Goal: Browse casually

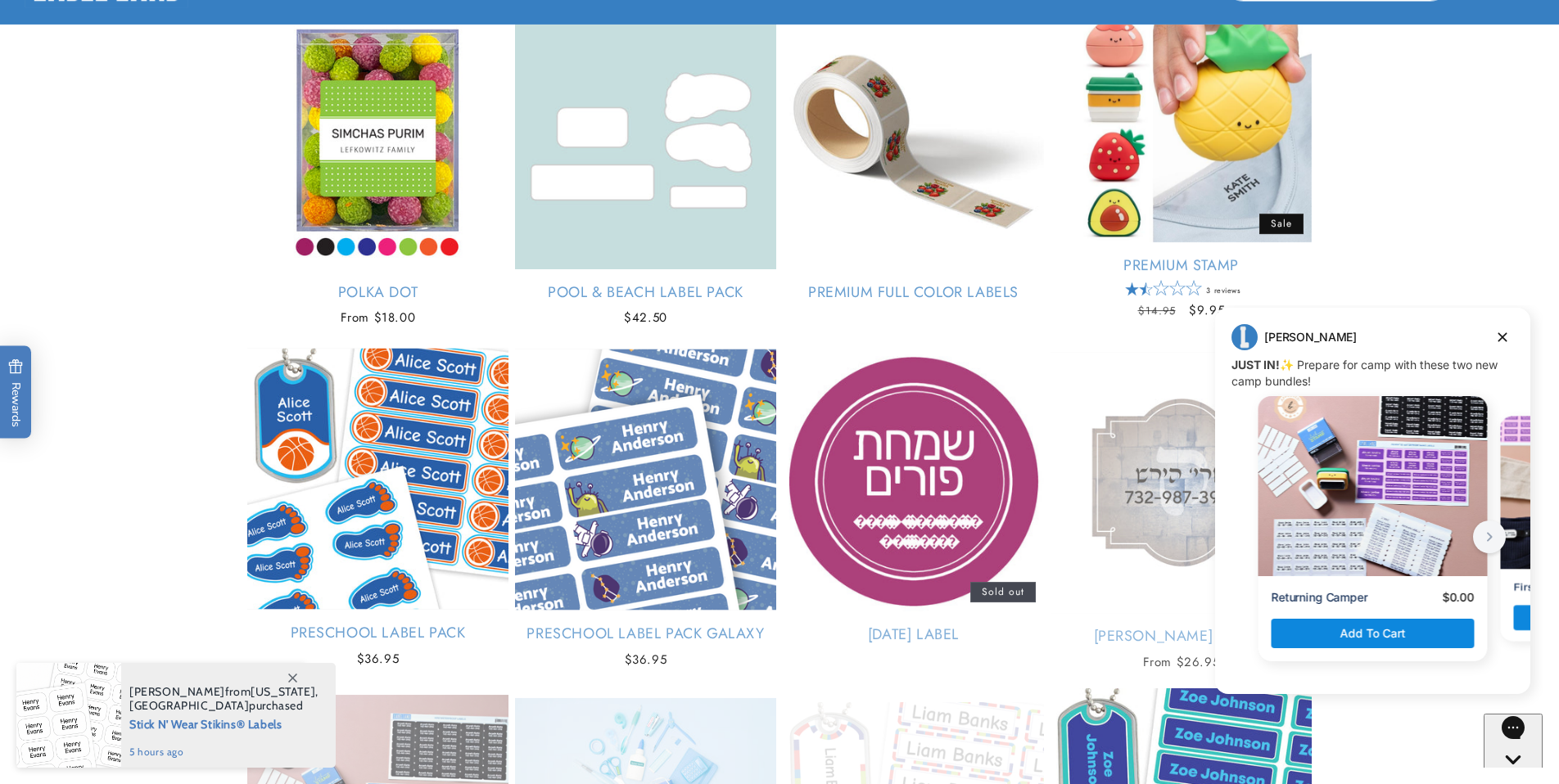
scroll to position [3417, 0]
